Goal: Task Accomplishment & Management: Manage account settings

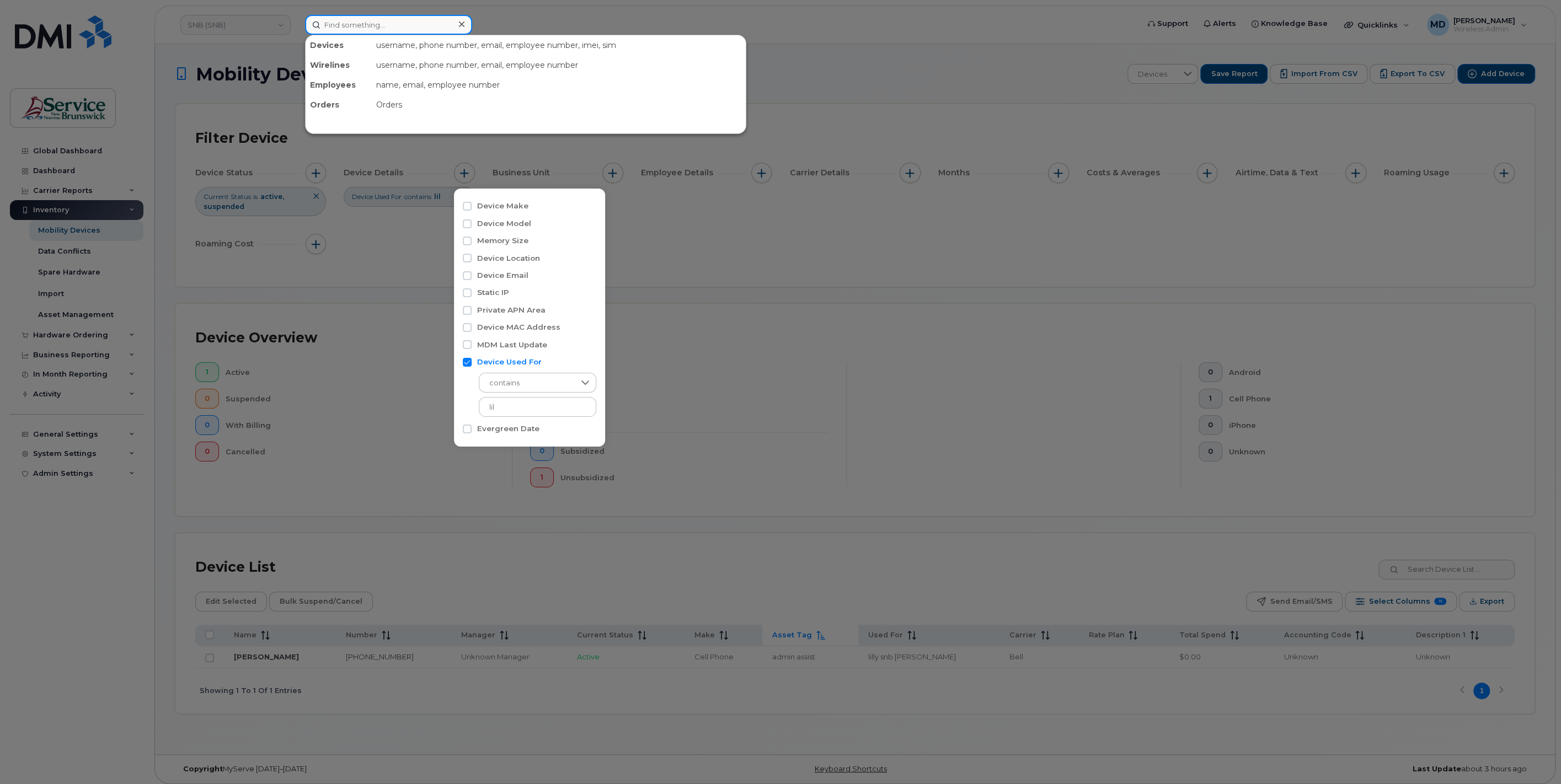
click at [353, 26] on input at bounding box center [388, 25] width 167 height 20
paste input "297924"
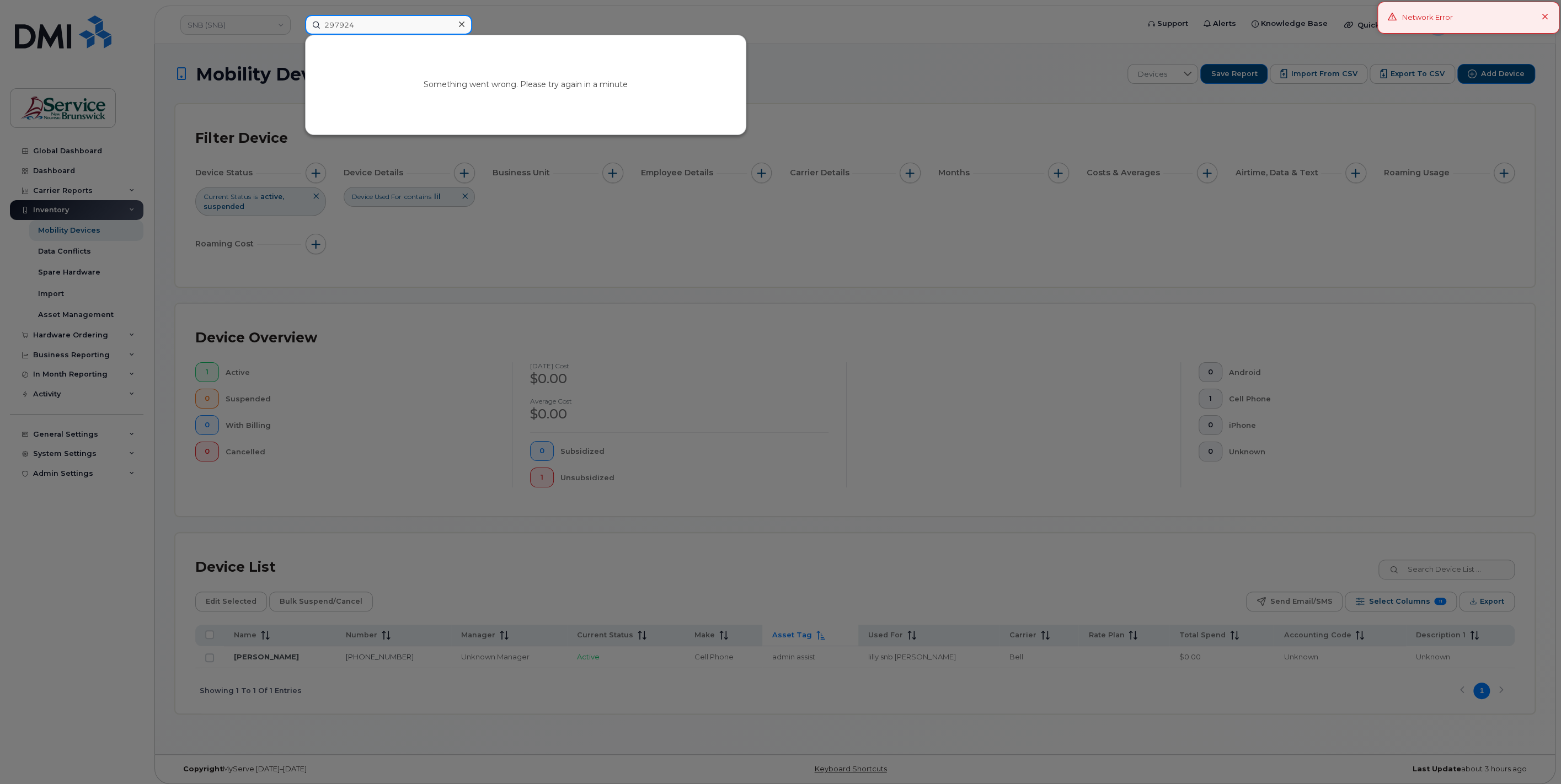
type input "297924"
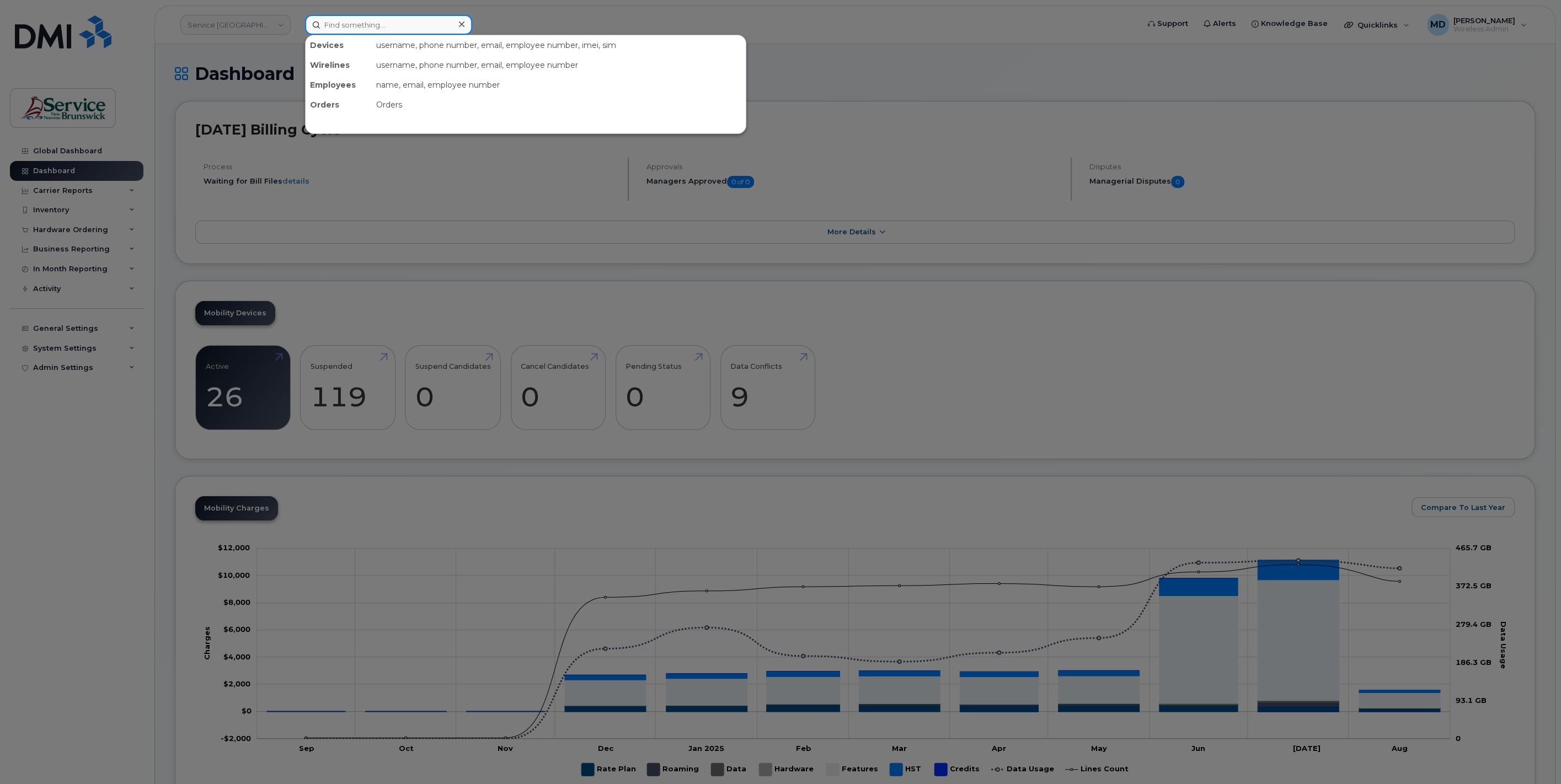
click at [435, 29] on input at bounding box center [388, 25] width 167 height 20
paste input "297924"
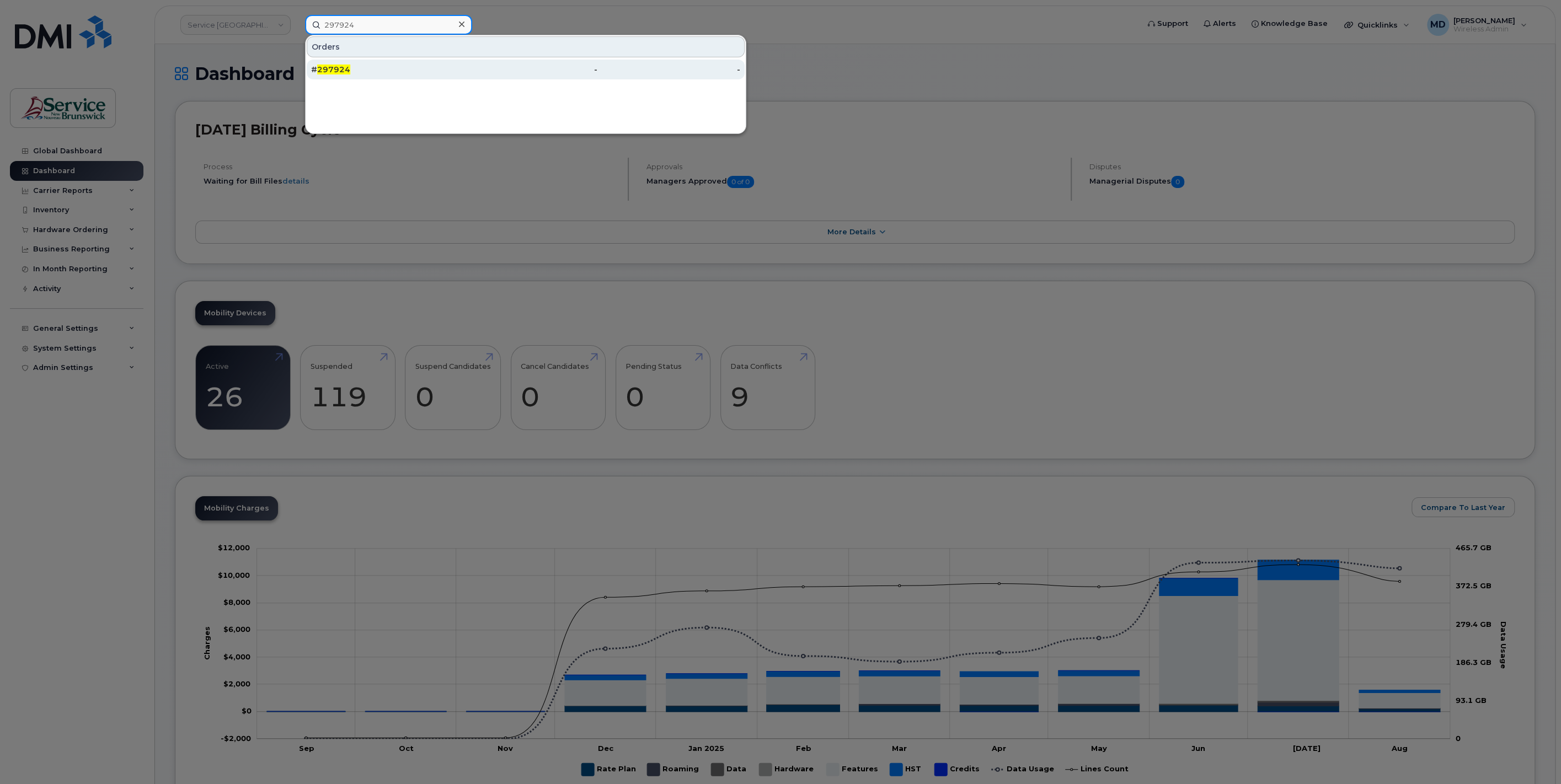
type input "297924"
click at [353, 68] on div "# 297924" at bounding box center [382, 69] width 143 height 11
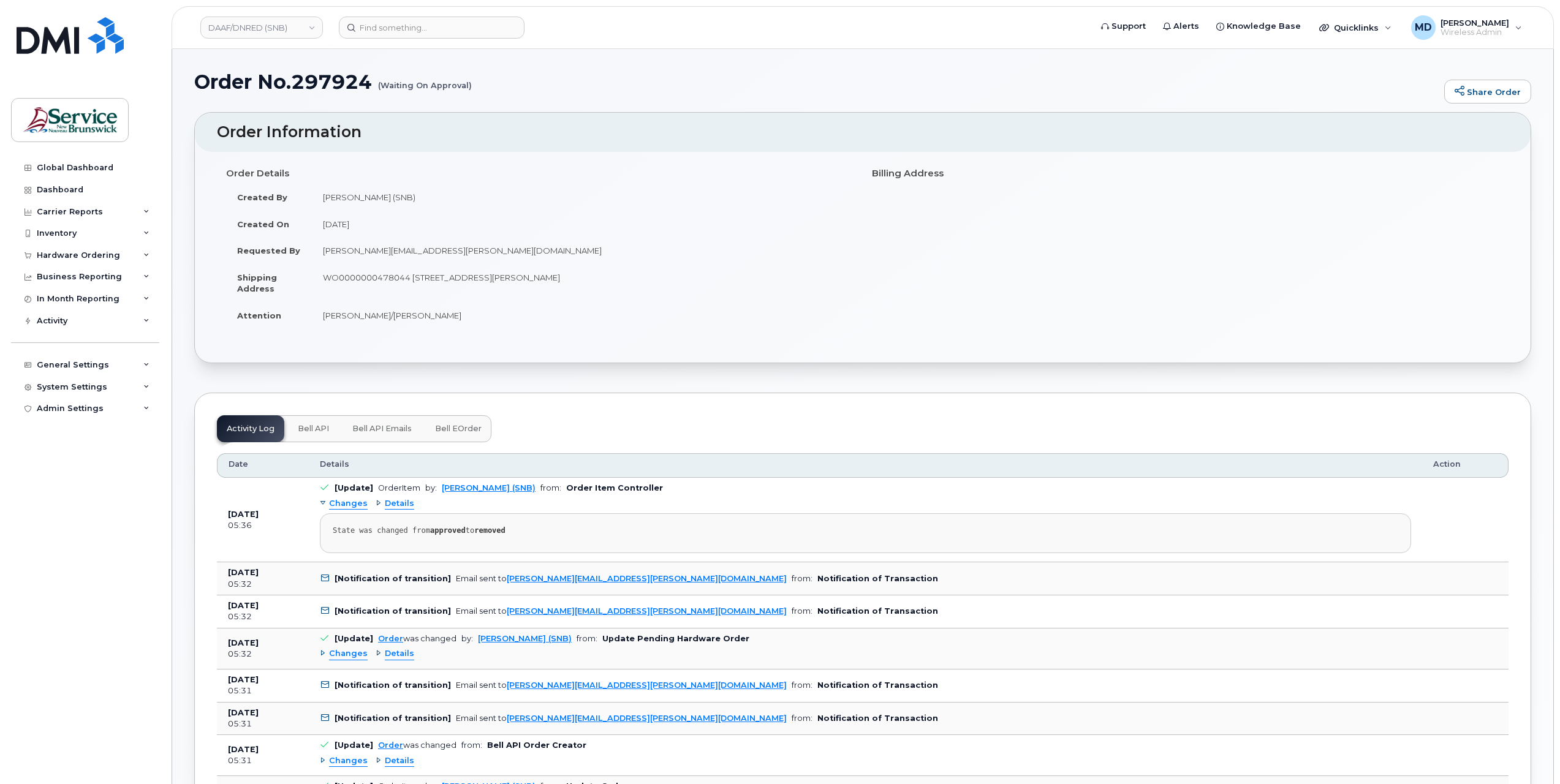
scroll to position [408, 0]
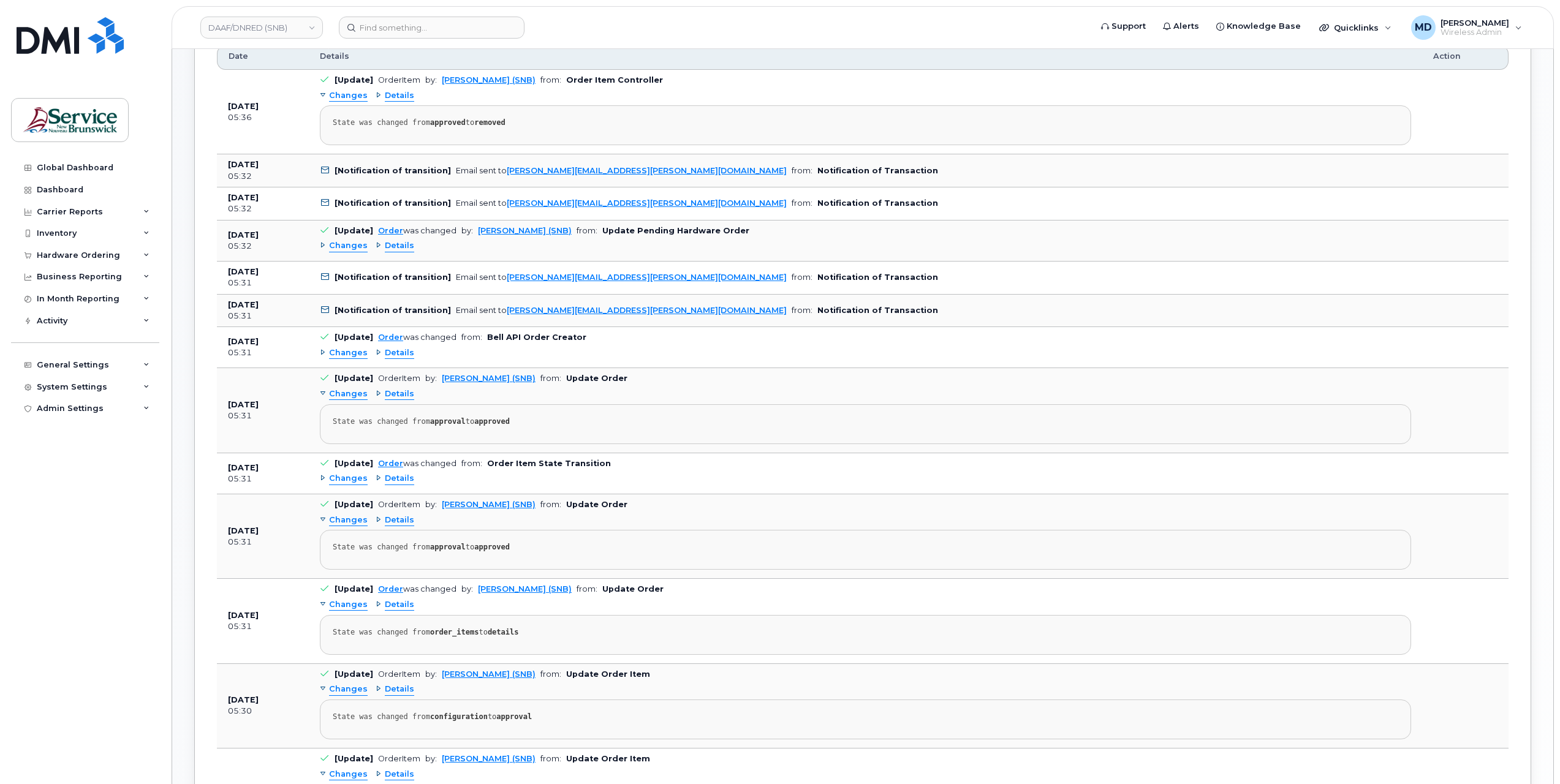
click at [357, 349] on span "Changes" at bounding box center [348, 353] width 39 height 12
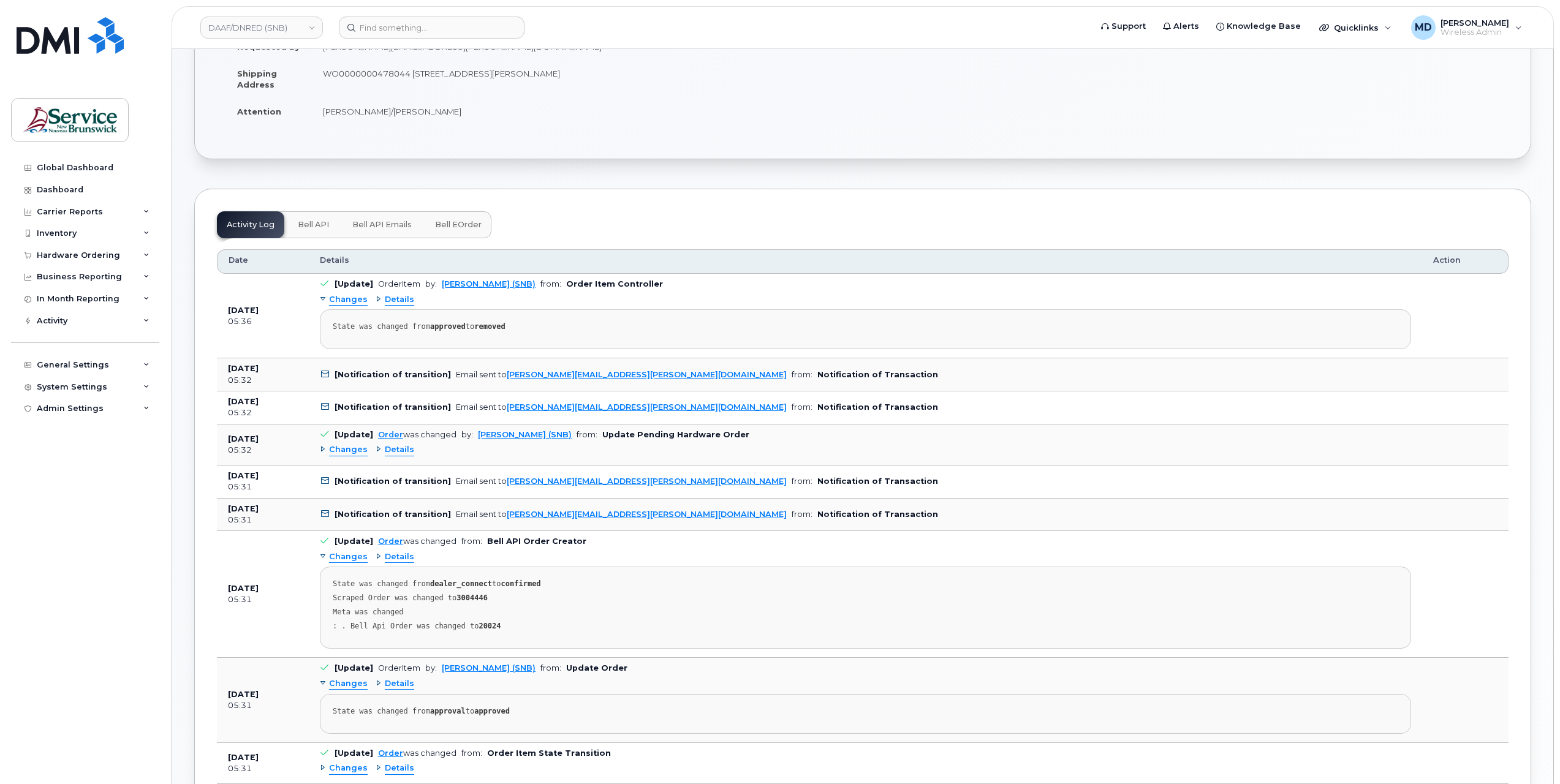
scroll to position [0, 0]
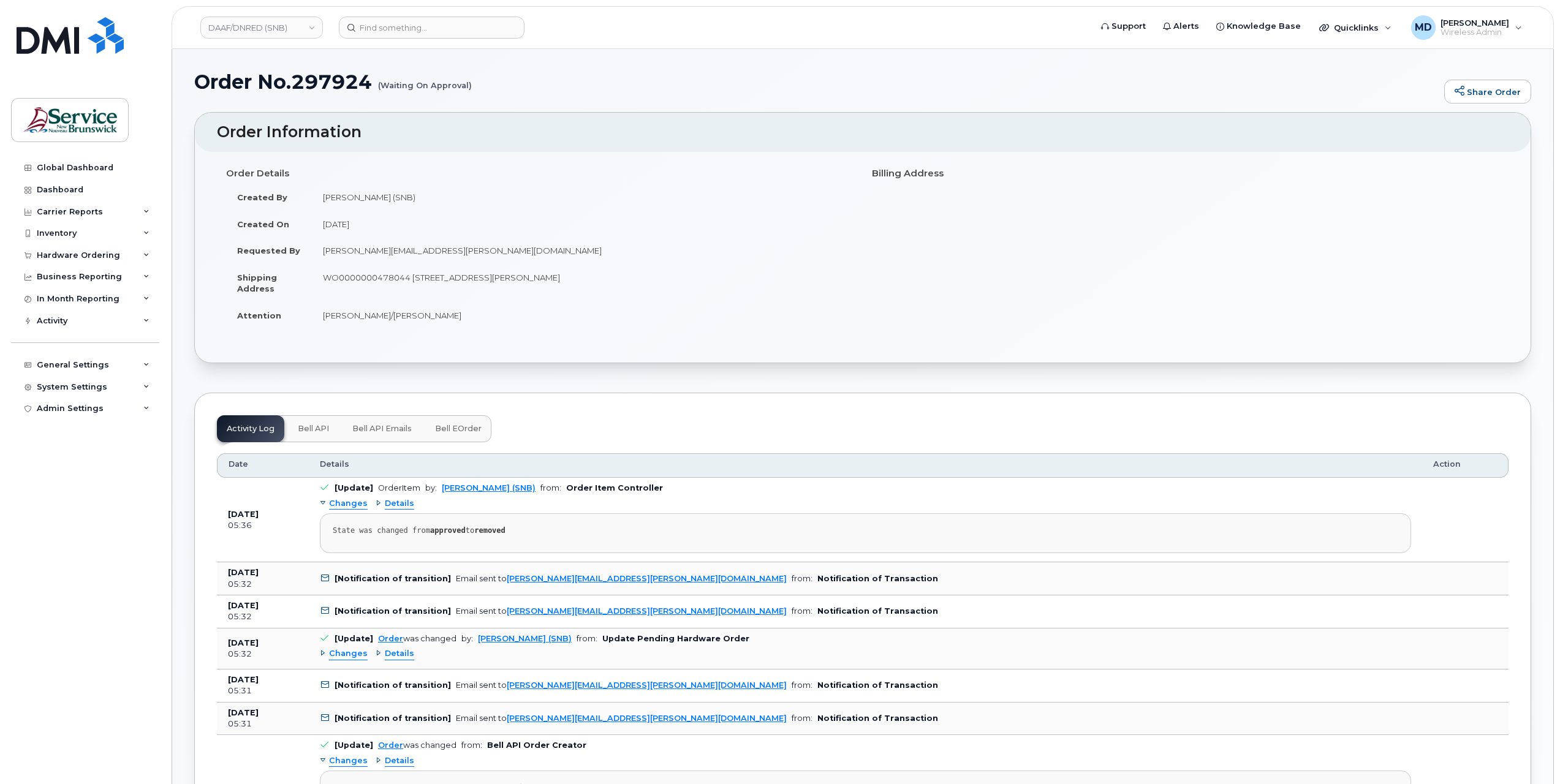
click at [379, 277] on td "WO0000000478044 350 St. George St Bathurst New Brunswick E2A 1B9" at bounding box center [583, 283] width 542 height 38
copy td "WO0000000478044"
click at [467, 424] on span "Bell eOrder" at bounding box center [458, 428] width 46 height 10
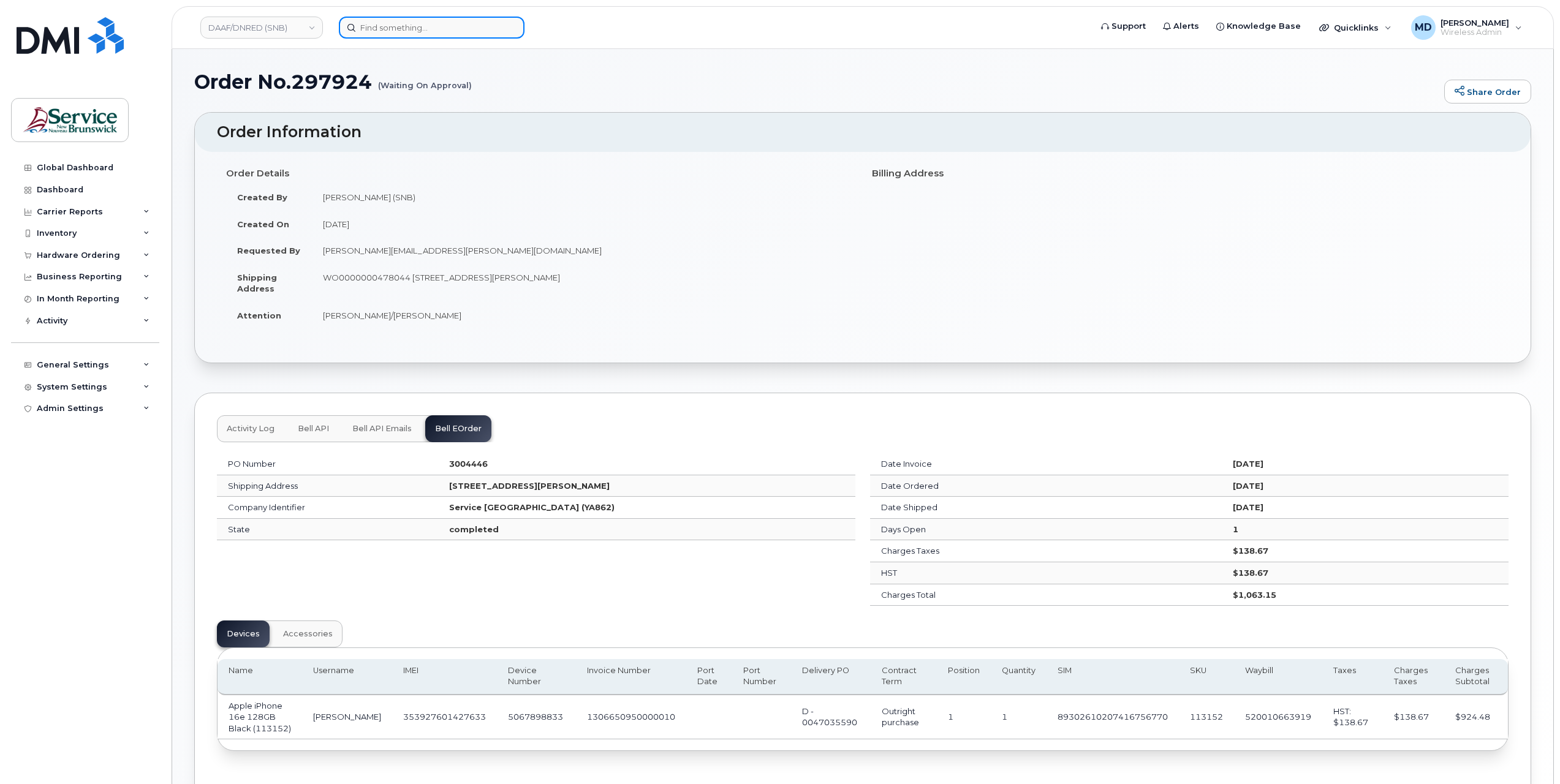
click at [382, 32] on input at bounding box center [431, 27] width 185 height 22
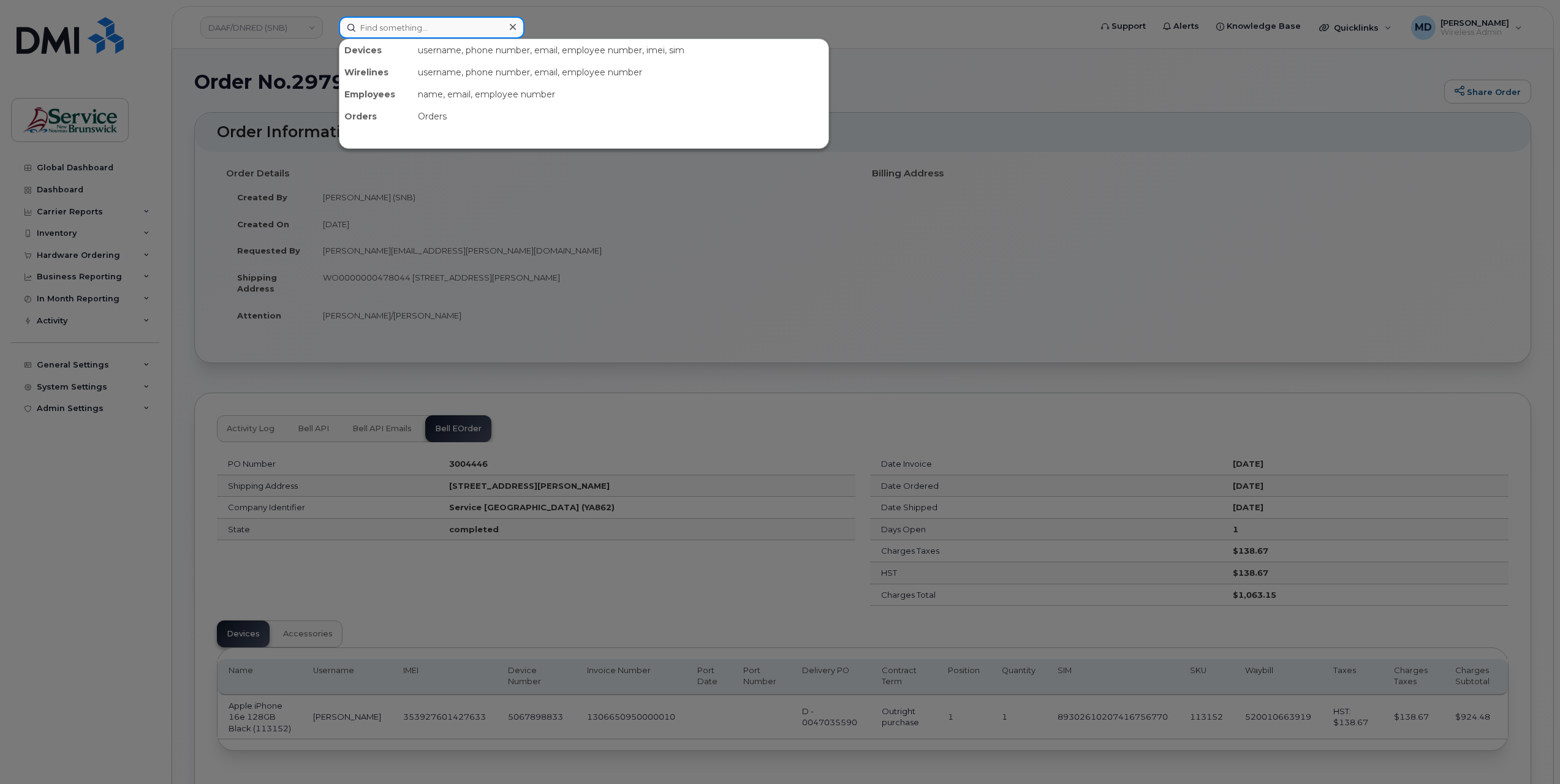
paste input "298637"
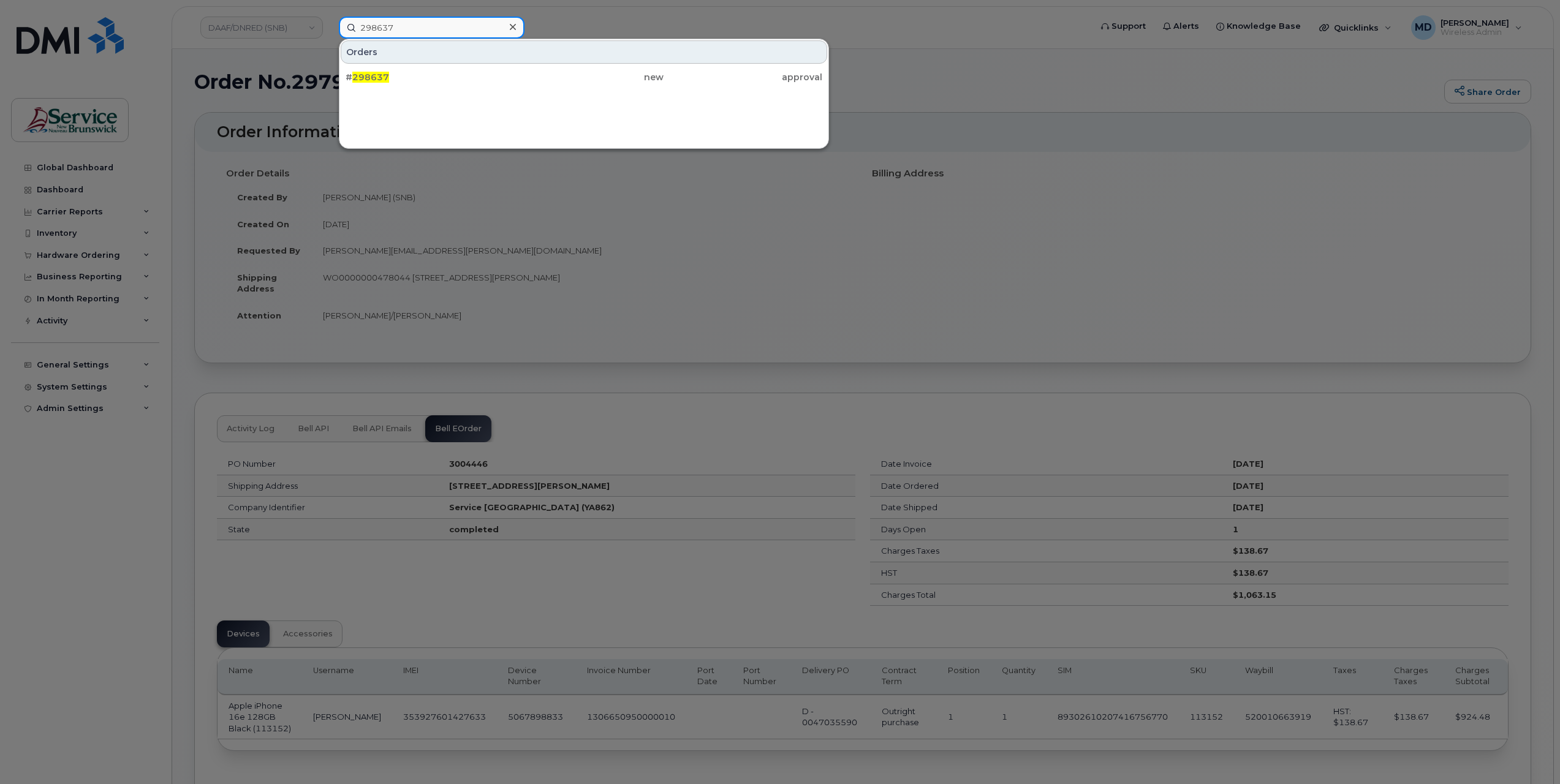
type input "298637"
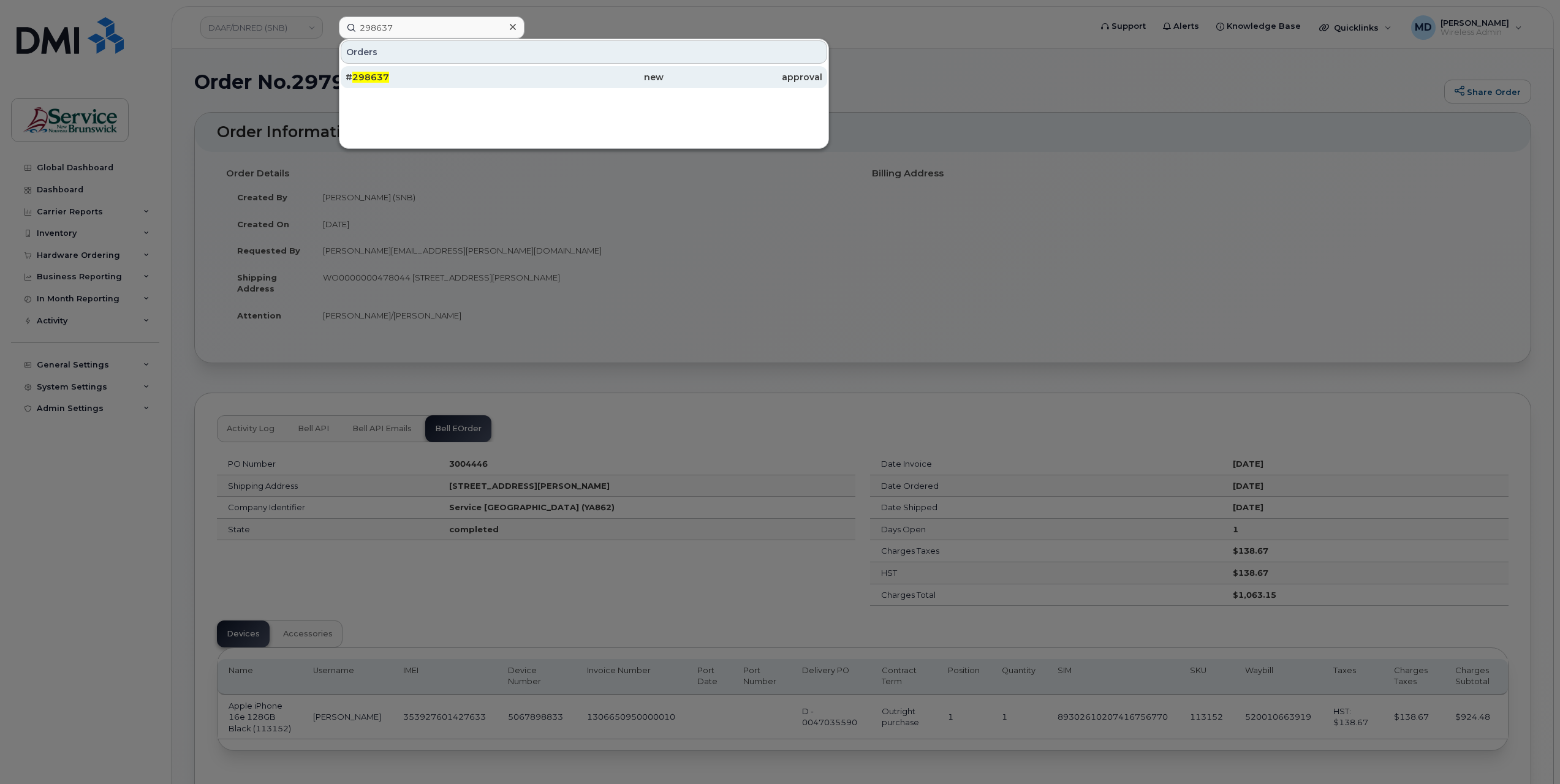
click at [391, 78] on div "# 298637" at bounding box center [425, 77] width 159 height 12
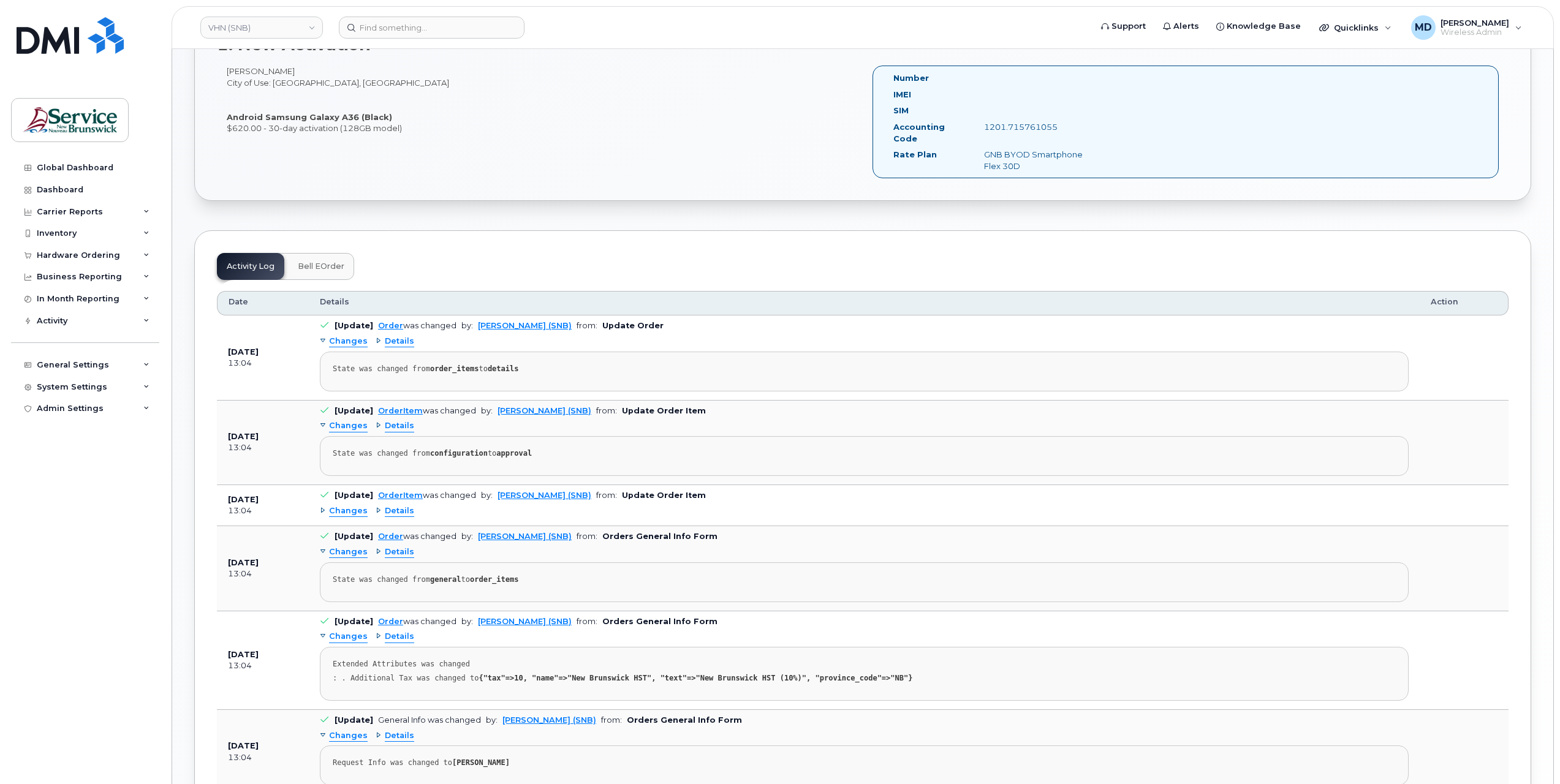
scroll to position [680, 0]
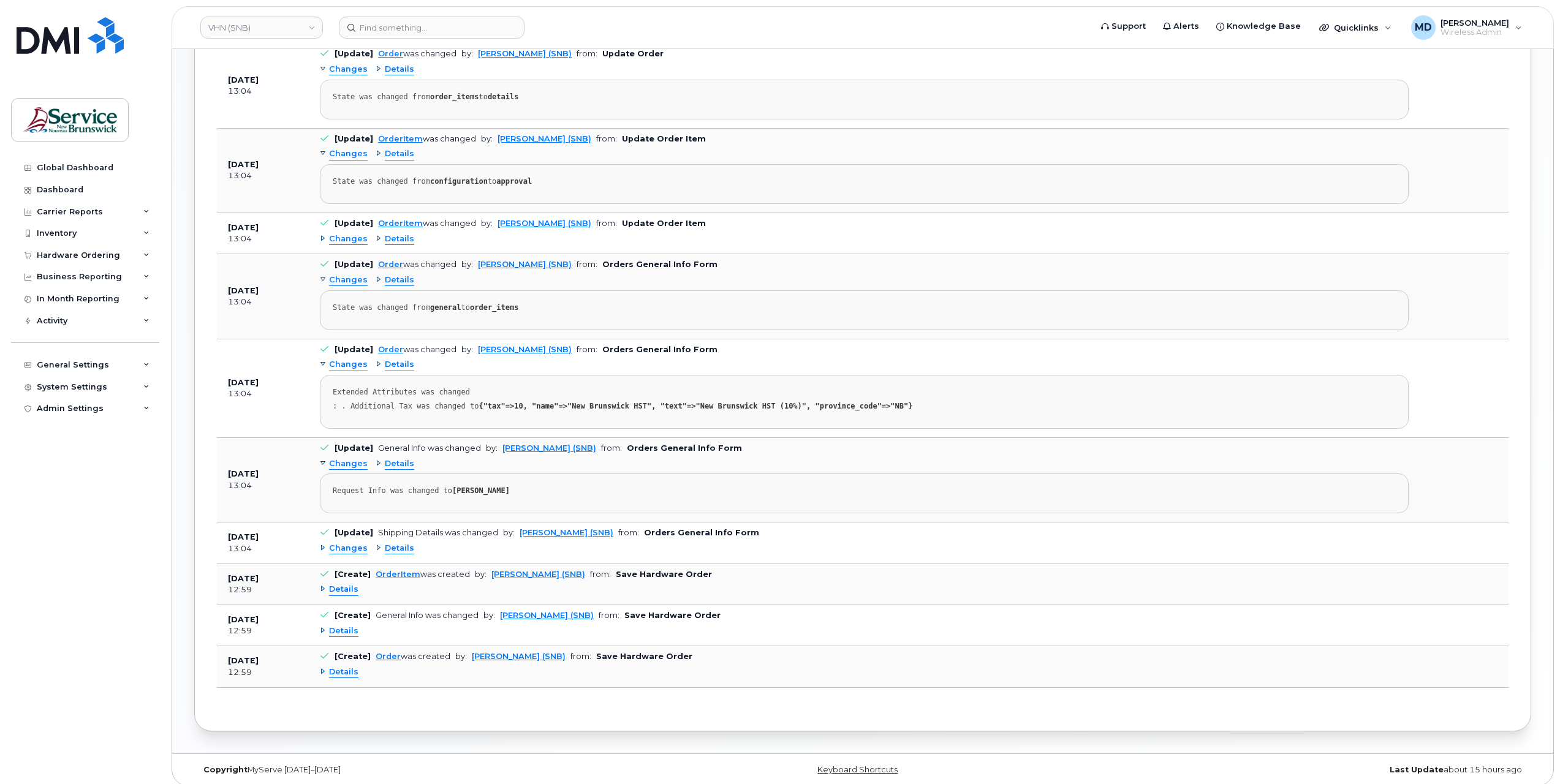
click at [349, 666] on span "Details" at bounding box center [343, 672] width 29 height 12
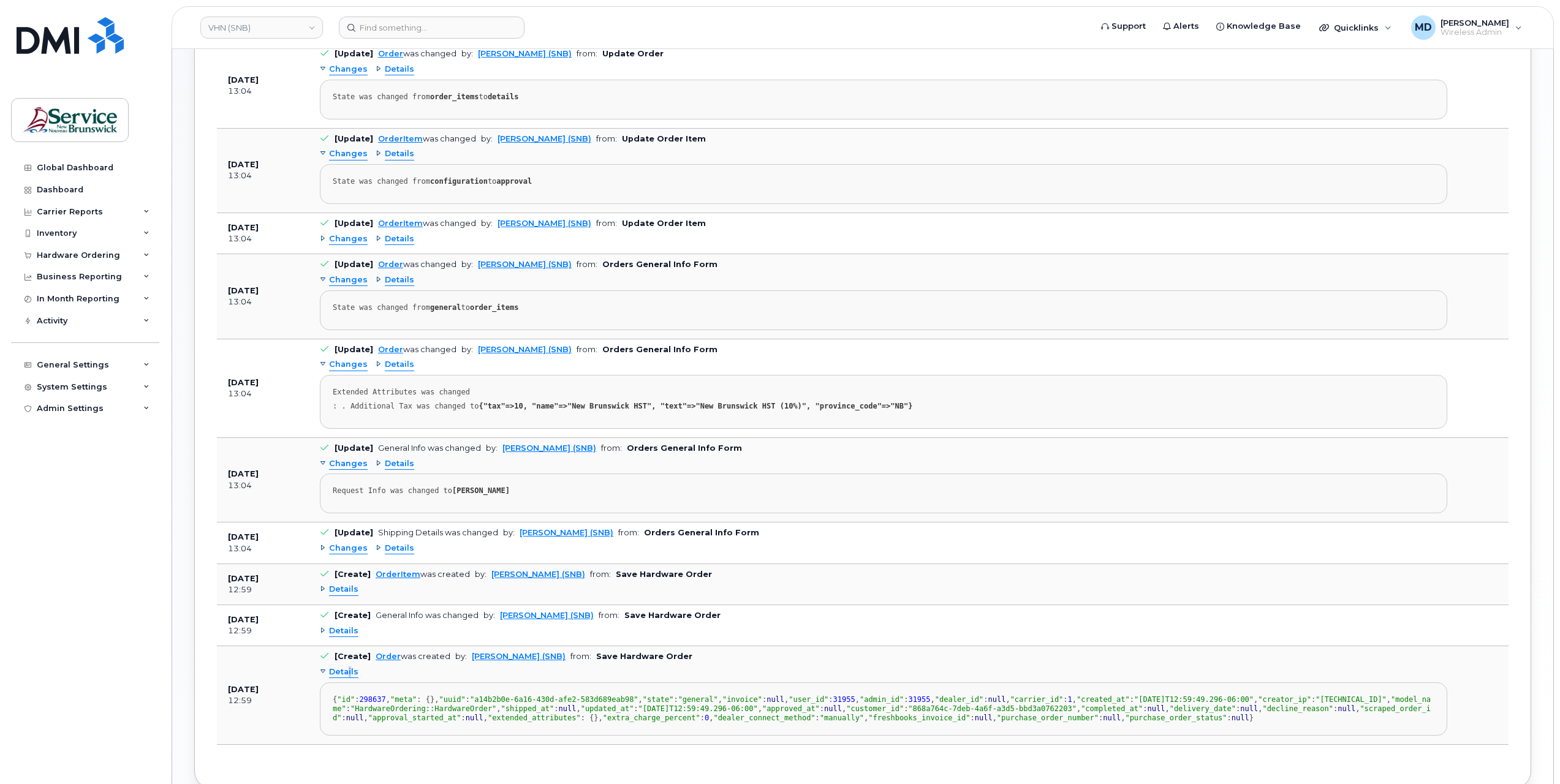
click at [350, 666] on span "Details" at bounding box center [343, 672] width 29 height 12
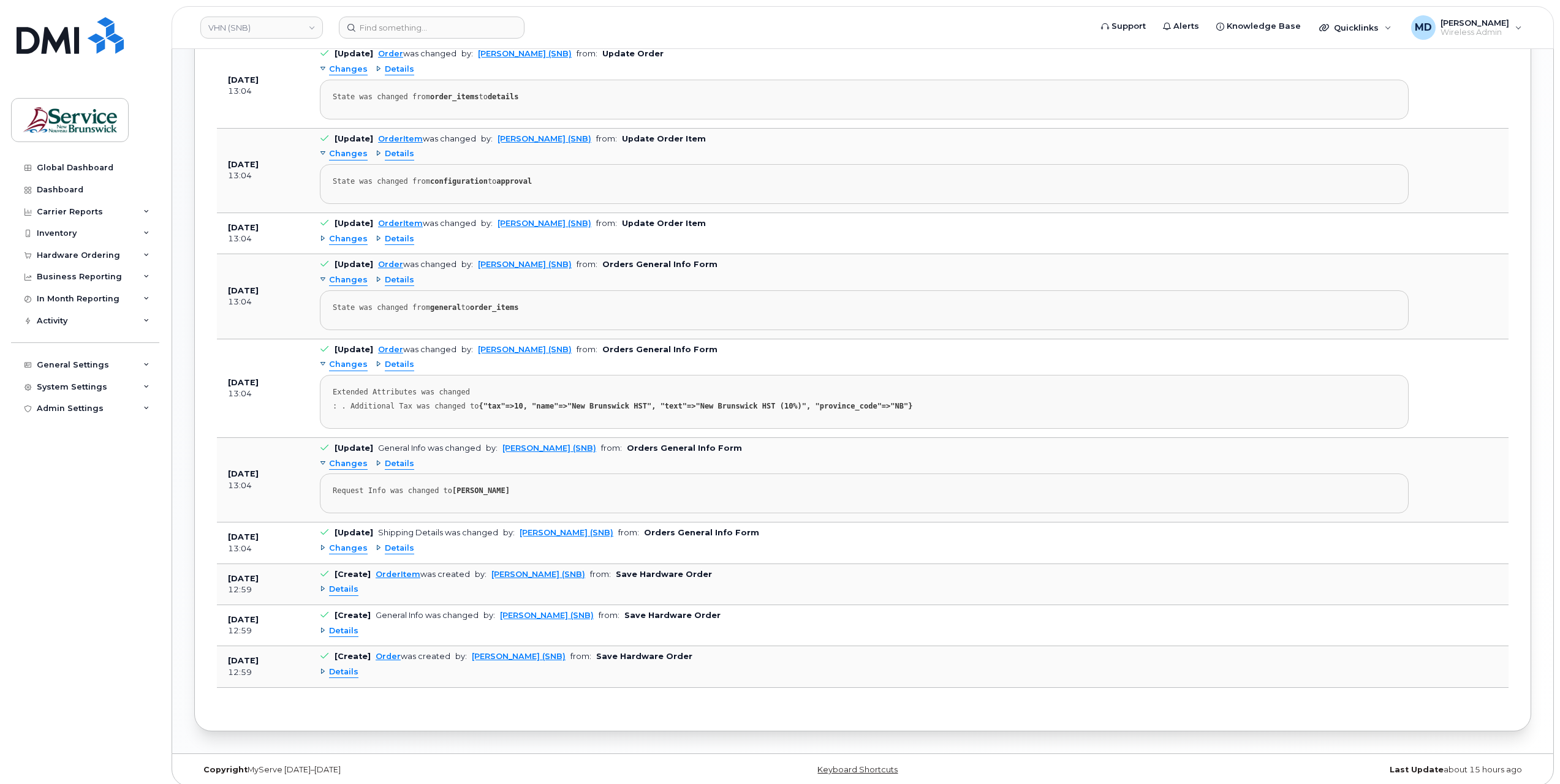
drag, startPoint x: 350, startPoint y: 664, endPoint x: 345, endPoint y: 582, distance: 82.2
click at [345, 584] on span "Details" at bounding box center [343, 589] width 29 height 12
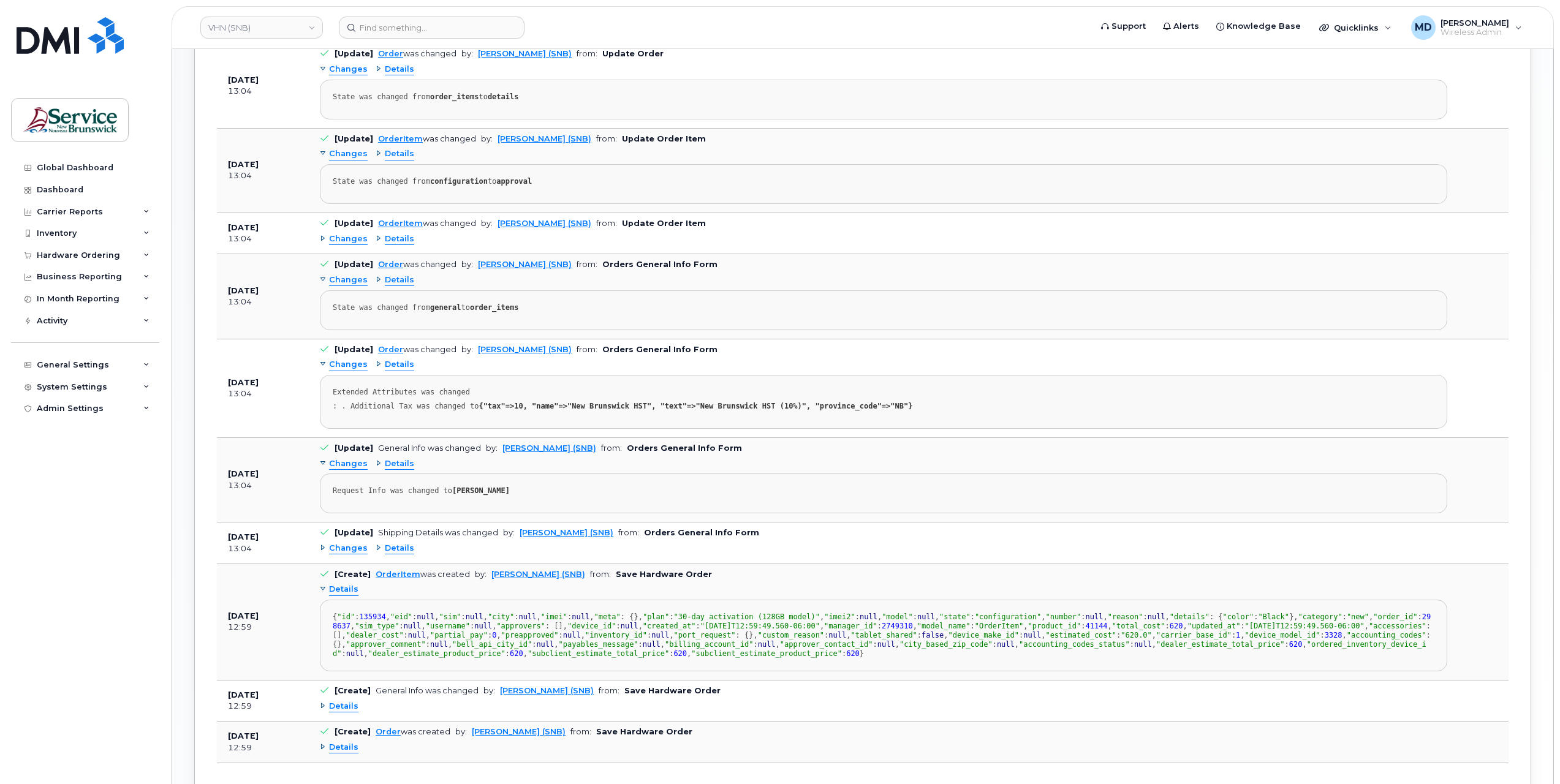
click at [345, 584] on span "Details" at bounding box center [343, 589] width 29 height 12
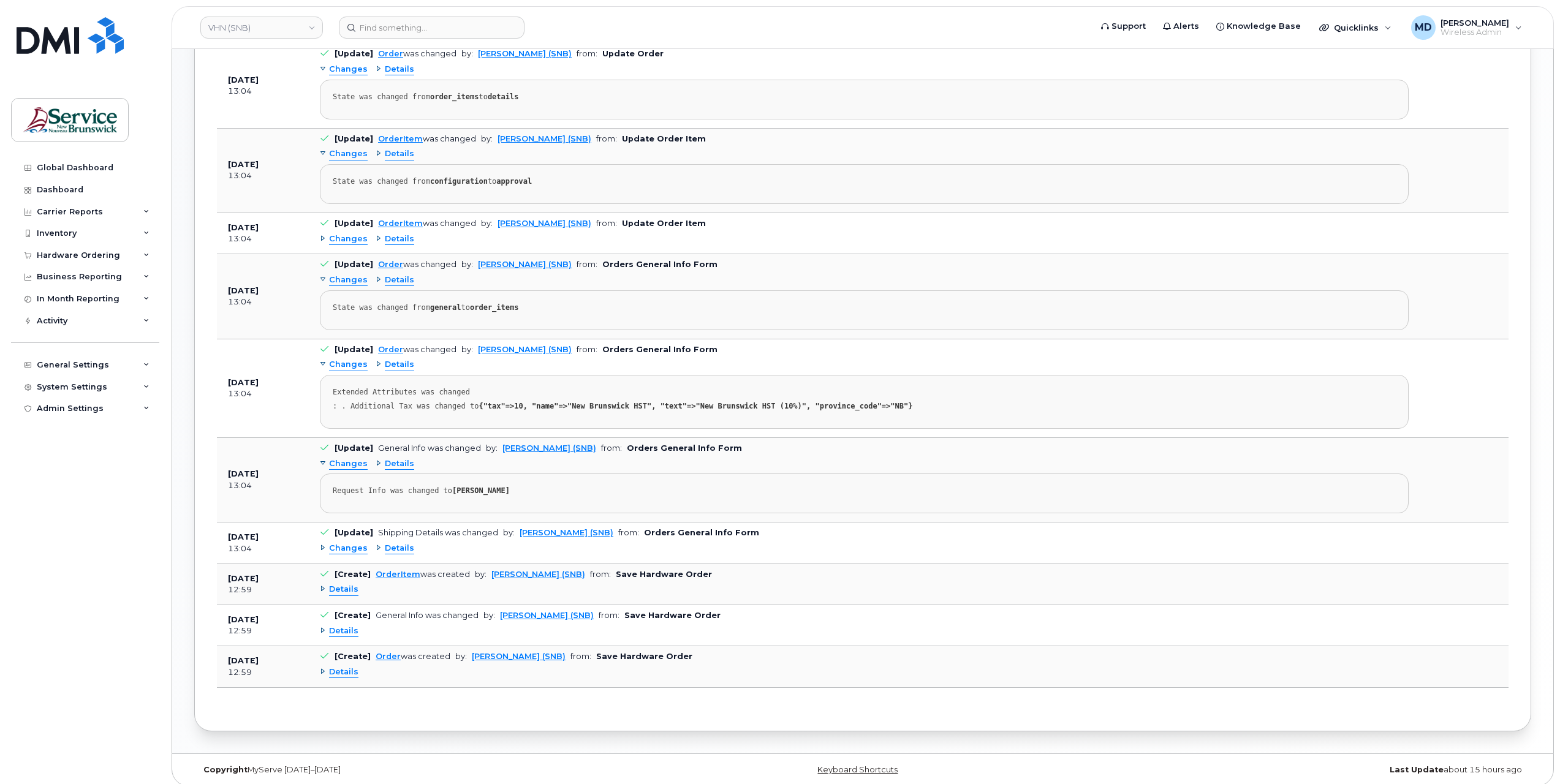
click at [350, 543] on span "Changes" at bounding box center [348, 548] width 39 height 12
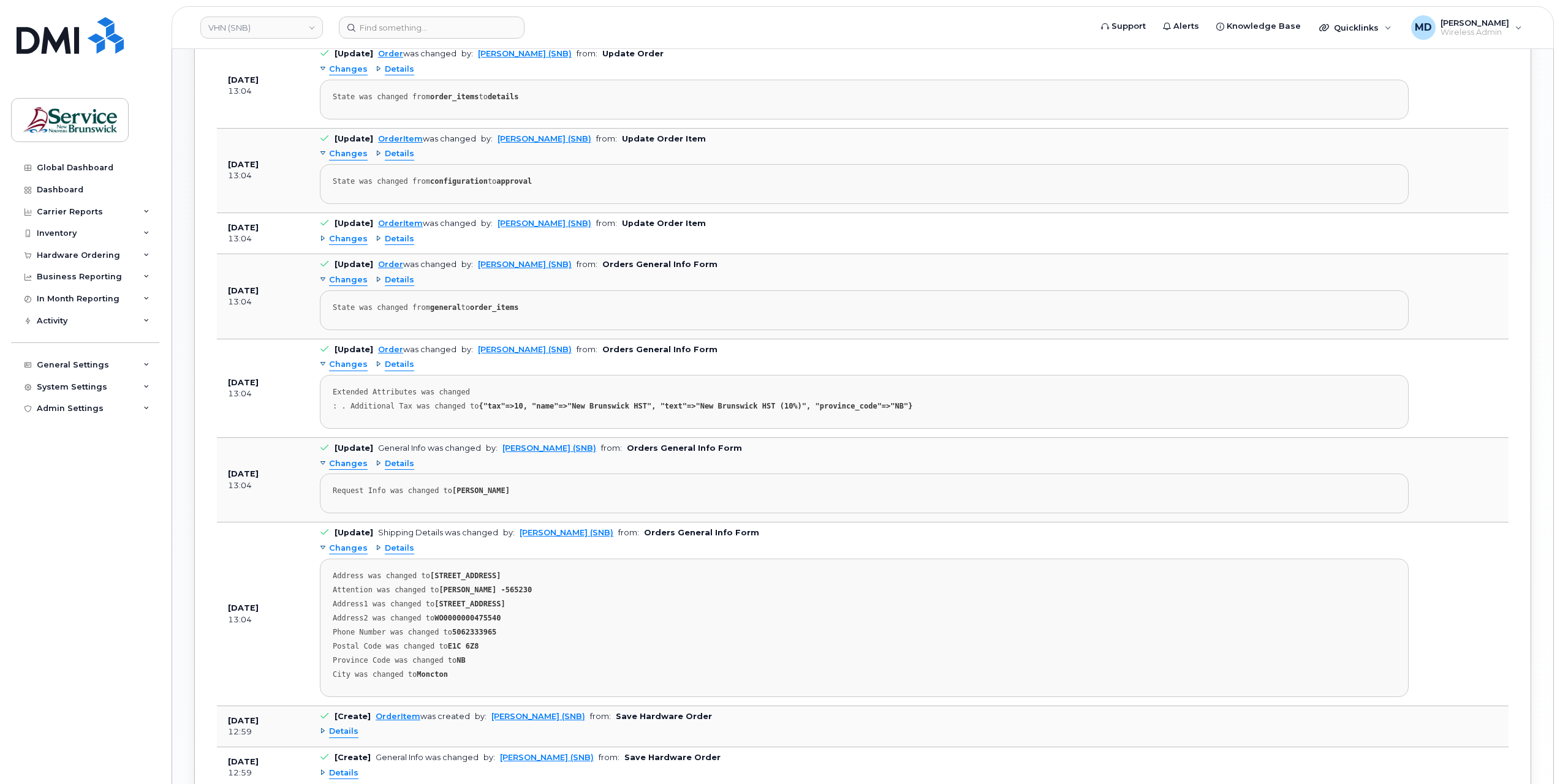
click at [354, 234] on span "Changes" at bounding box center [348, 239] width 39 height 12
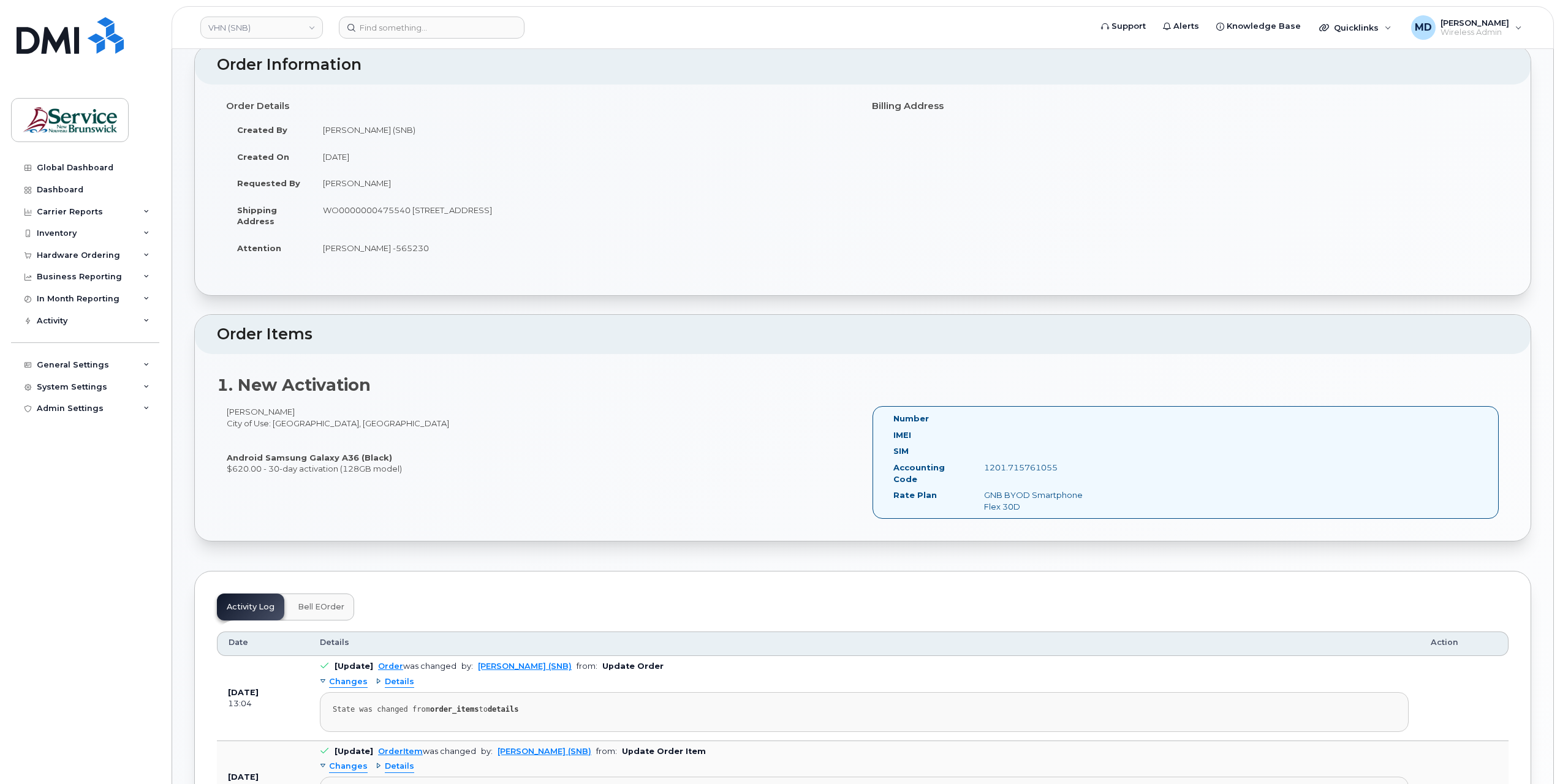
scroll to position [0, 0]
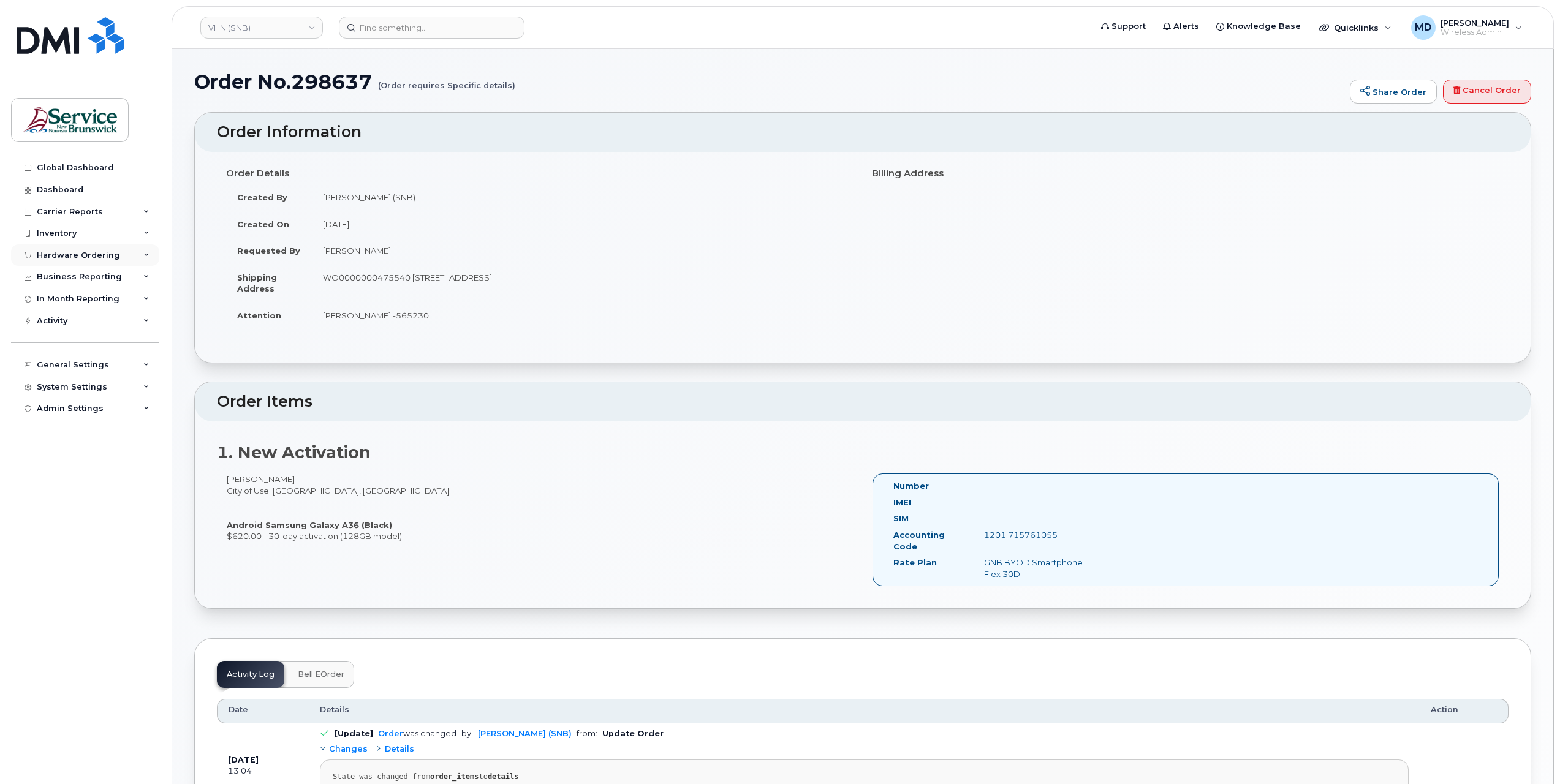
click at [93, 253] on div "Hardware Ordering" at bounding box center [78, 255] width 83 height 10
click at [74, 301] on link "Orders" at bounding box center [96, 301] width 127 height 23
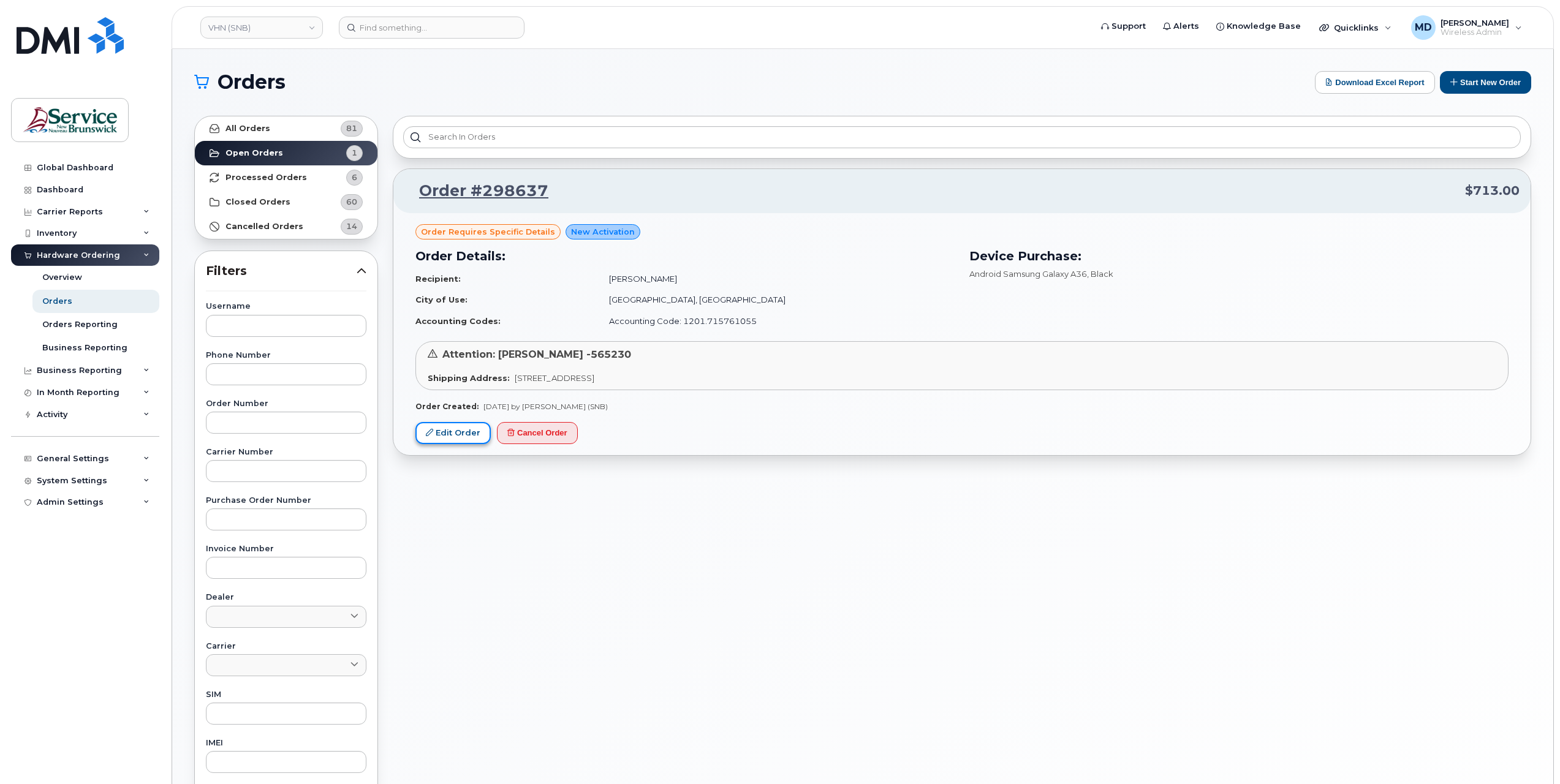
click at [457, 430] on link "Edit Order" at bounding box center [453, 433] width 76 height 22
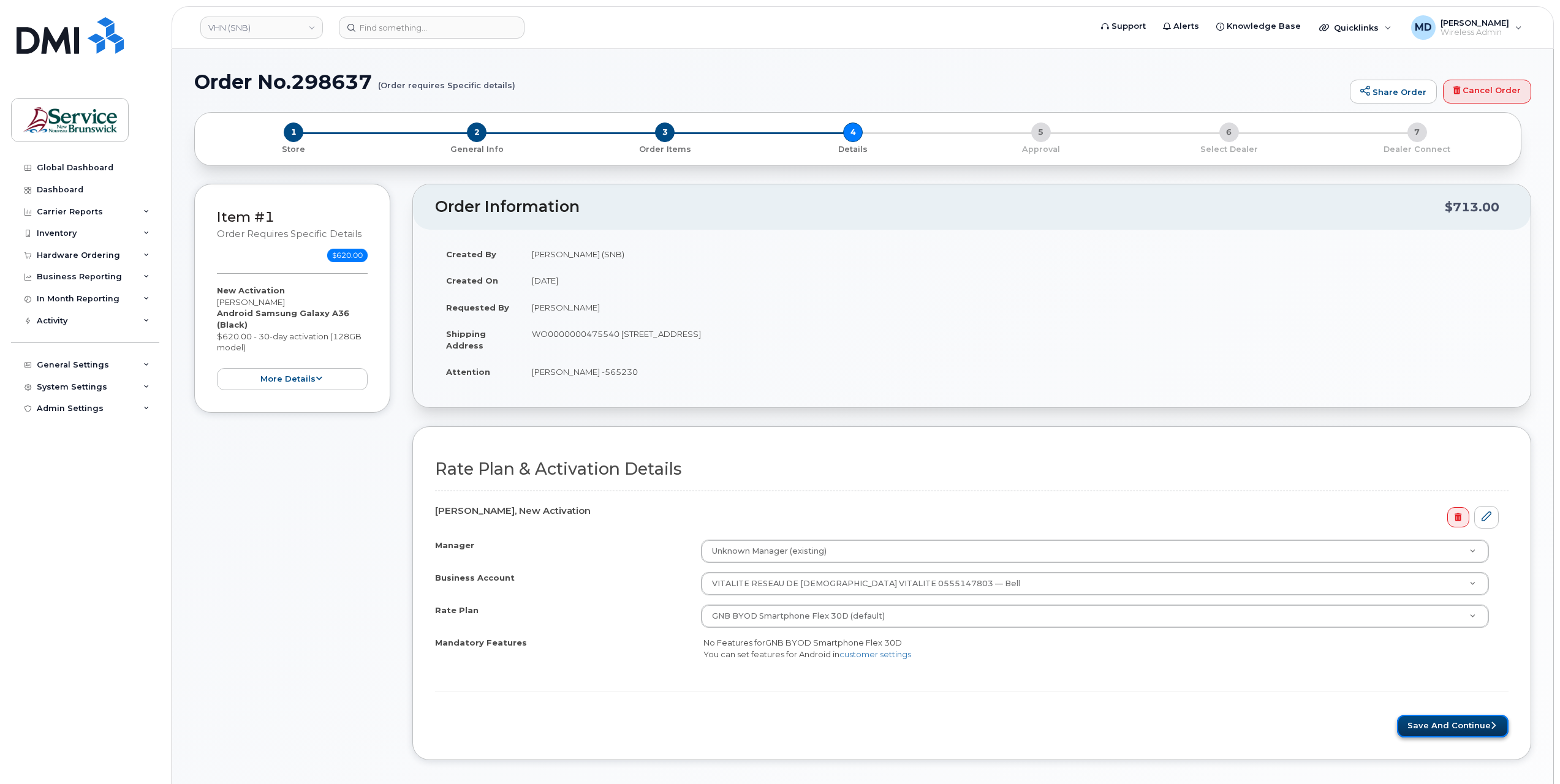
click at [1446, 727] on button "Save and Continue" at bounding box center [1453, 725] width 112 height 22
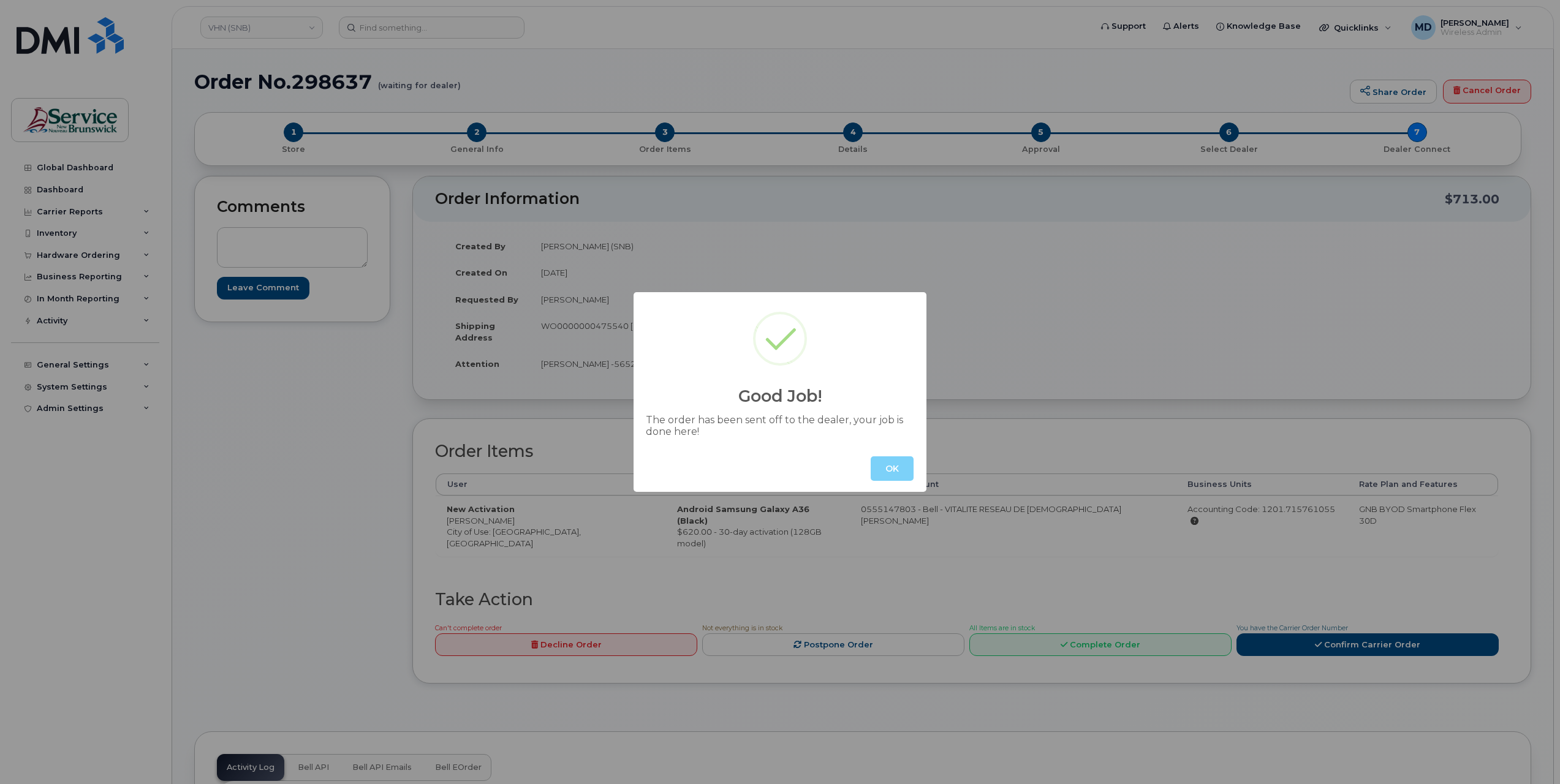
click at [890, 471] on button "OK" at bounding box center [892, 469] width 43 height 25
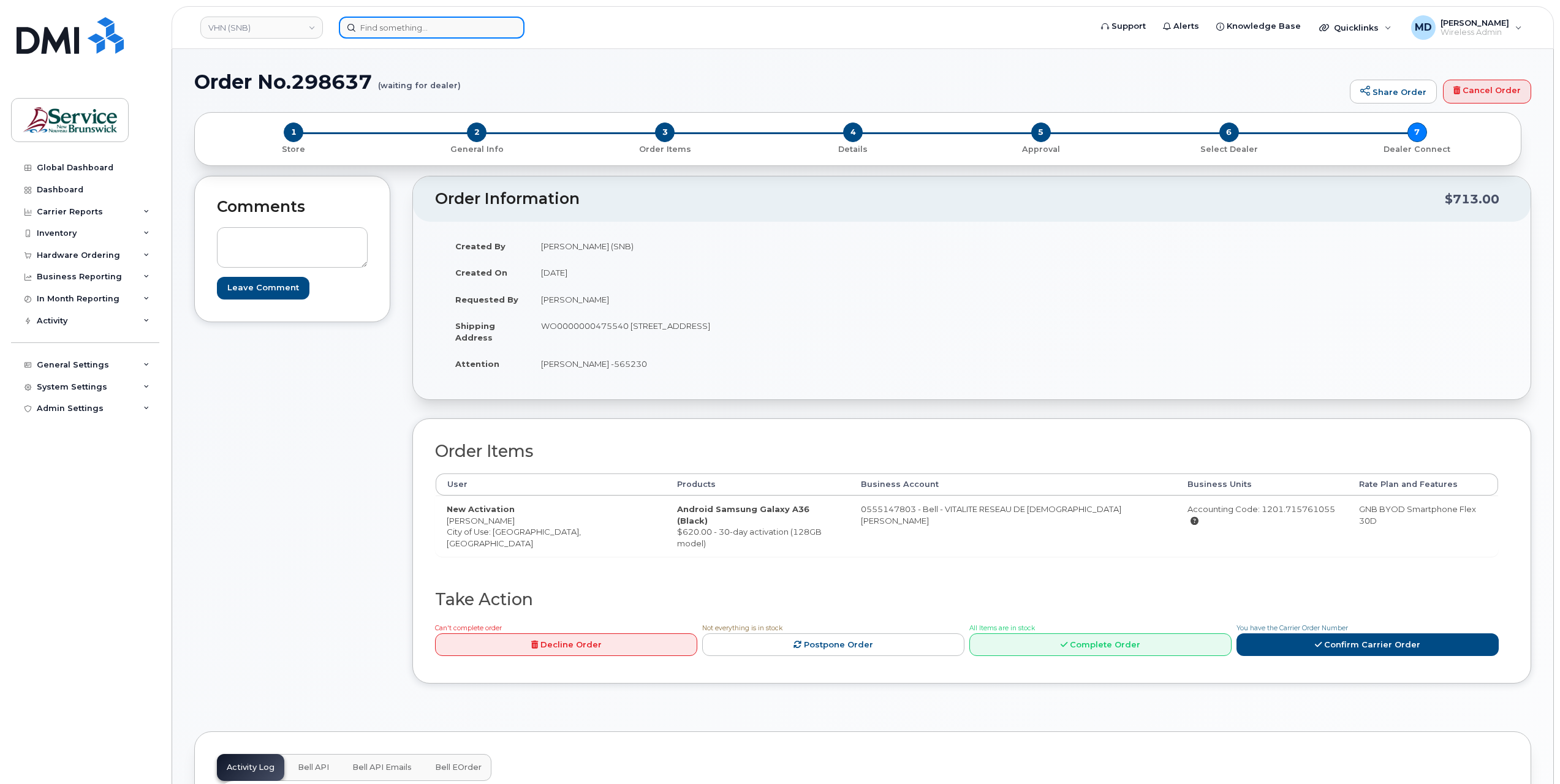
paste input "296985"
click at [392, 32] on input at bounding box center [431, 27] width 185 height 22
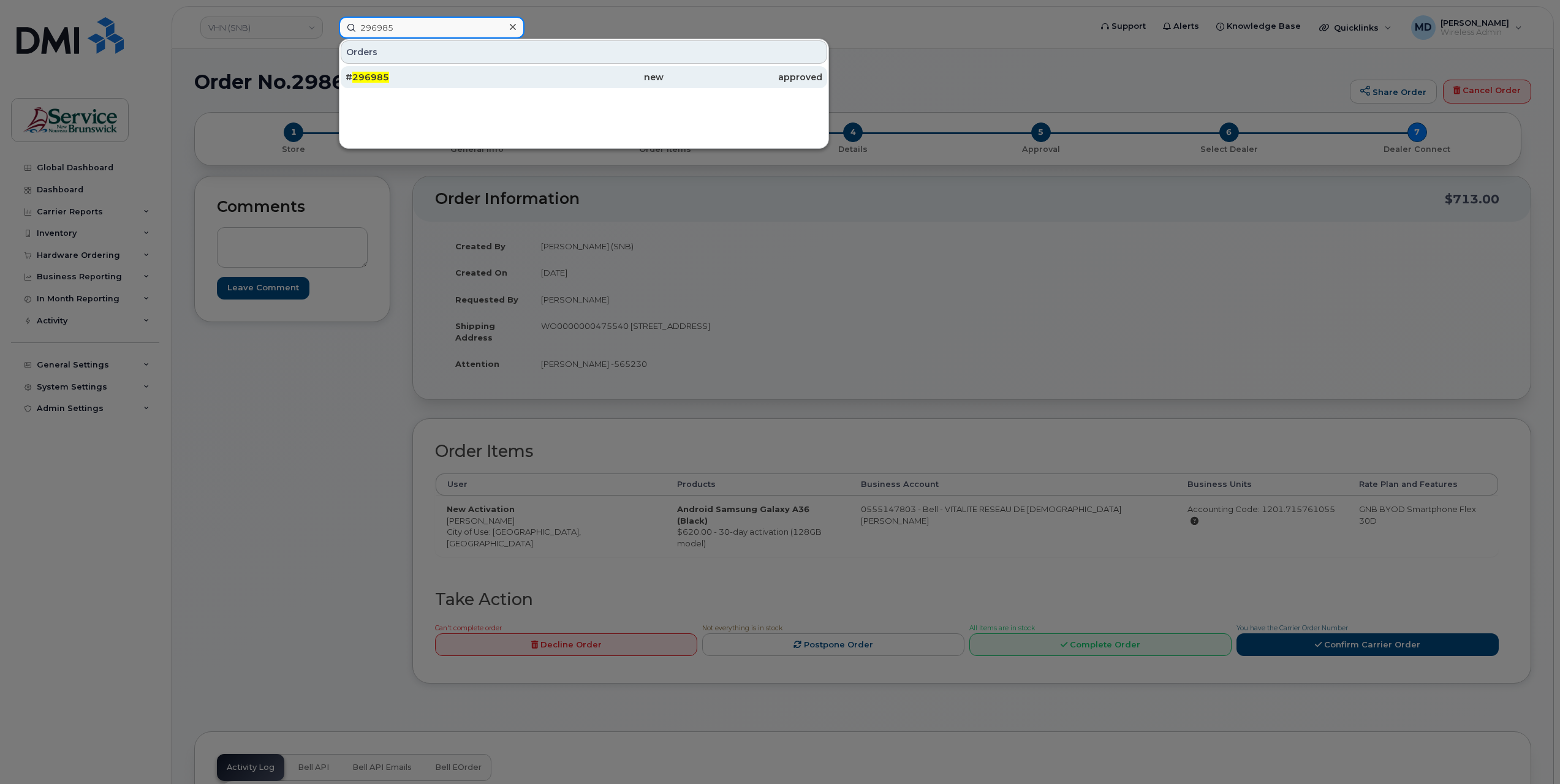
type input "296985"
click at [384, 75] on span "296985" at bounding box center [371, 77] width 37 height 11
